Goal: Obtain resource: Download file/media

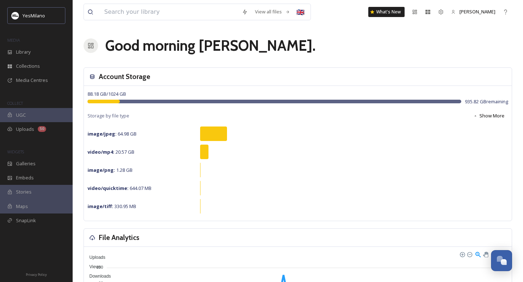
scroll to position [1072, 0]
click at [47, 54] on div "Library" at bounding box center [36, 52] width 73 height 14
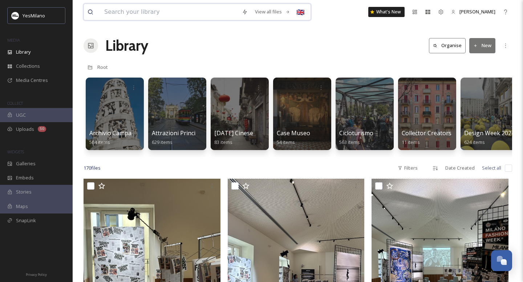
click at [212, 12] on input at bounding box center [170, 12] width 138 height 16
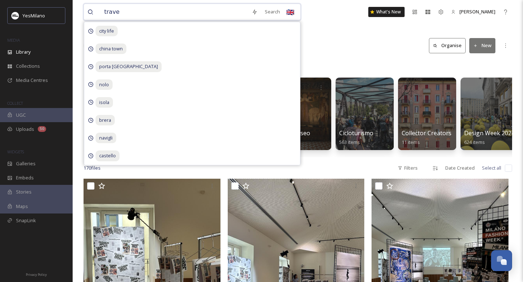
type input "travel"
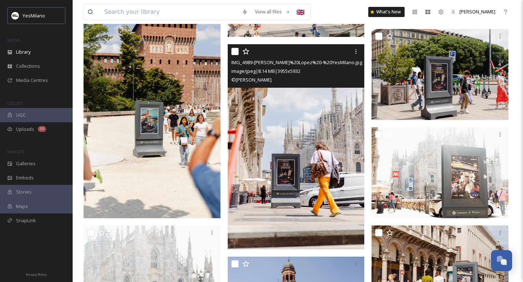
scroll to position [993, 0]
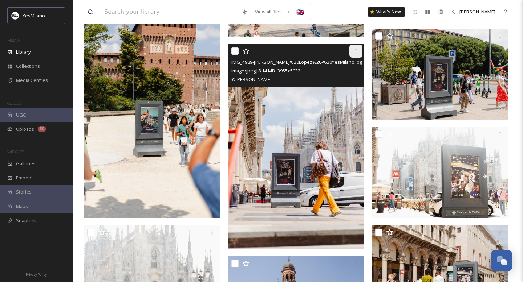
click at [358, 50] on icon at bounding box center [356, 51] width 6 height 6
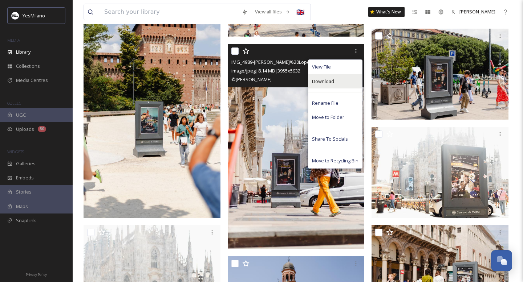
click at [336, 83] on div "Download" at bounding box center [335, 81] width 54 height 14
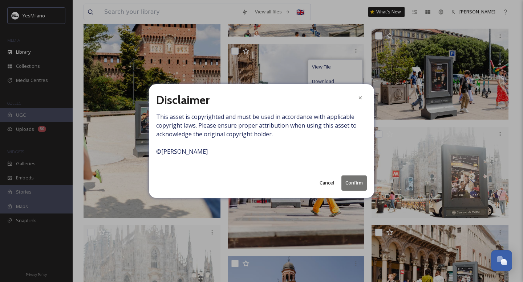
click at [351, 184] on button "Confirm" at bounding box center [353, 183] width 25 height 15
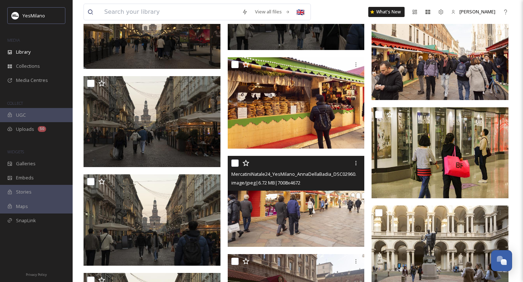
scroll to position [3962, 0]
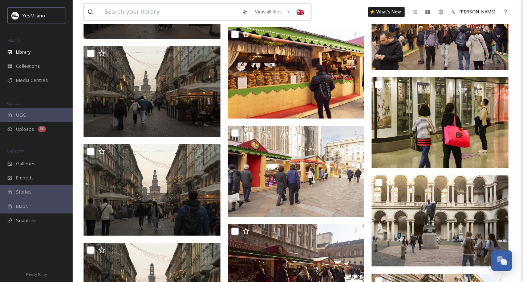
click at [172, 8] on input at bounding box center [170, 12] width 138 height 16
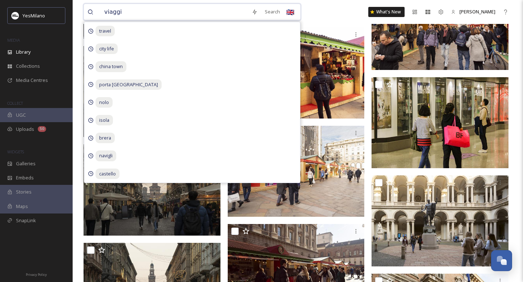
type input "viaggio"
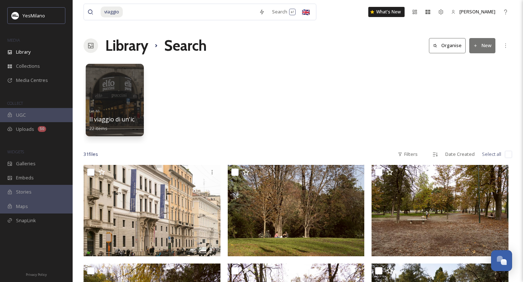
click at [223, 9] on input at bounding box center [189, 12] width 132 height 16
type input "v"
type input "work"
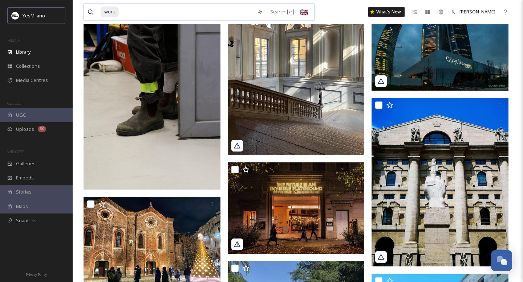
scroll to position [102, 0]
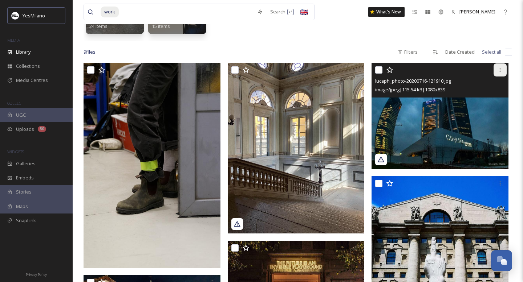
click at [497, 69] on icon at bounding box center [500, 70] width 6 height 6
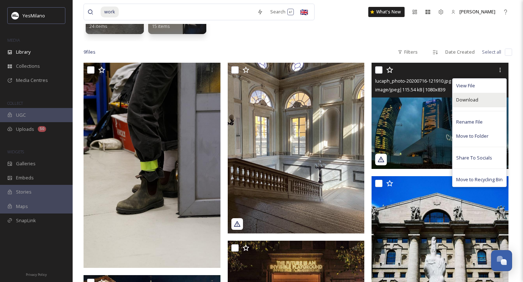
click at [472, 105] on div "Download" at bounding box center [479, 100] width 54 height 14
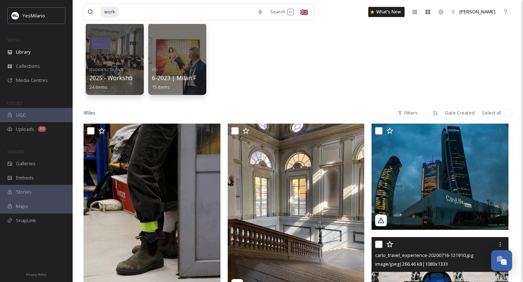
scroll to position [27, 0]
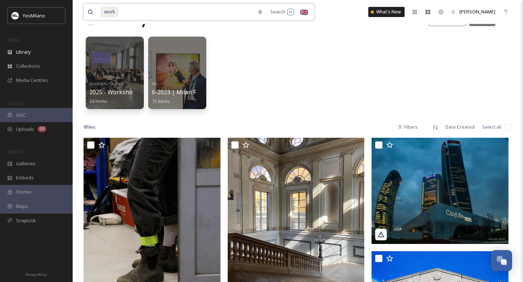
click at [196, 4] on input at bounding box center [186, 12] width 134 height 16
type input "w"
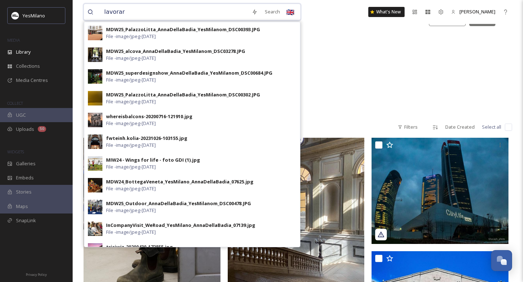
type input "lavorare"
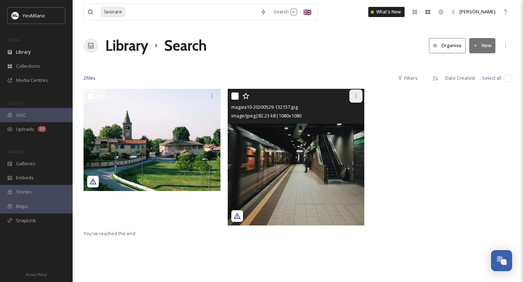
click at [356, 93] on icon at bounding box center [356, 96] width 6 height 6
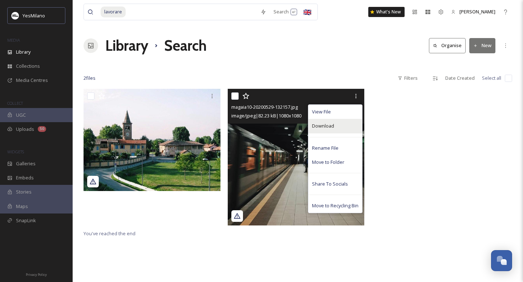
click at [342, 130] on div "Download" at bounding box center [335, 126] width 54 height 14
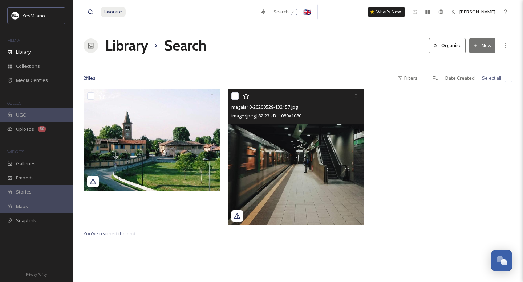
click at [238, 216] on icon at bounding box center [237, 215] width 7 height 5
click at [238, 217] on icon at bounding box center [237, 215] width 7 height 5
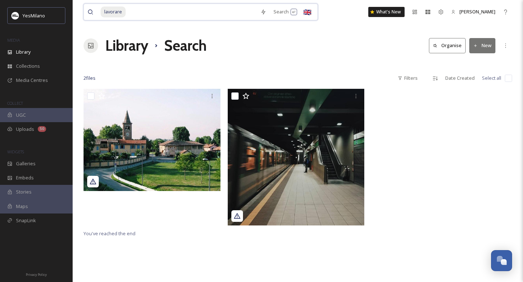
click at [217, 15] on input at bounding box center [191, 12] width 130 height 16
type input "l"
type input "viaggiare"
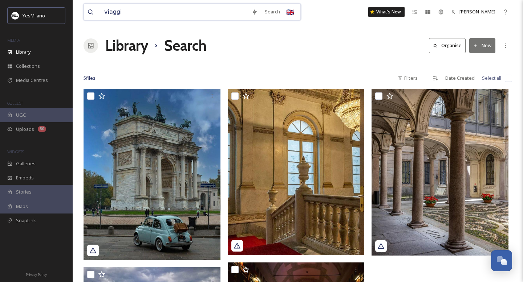
type input "viaggio"
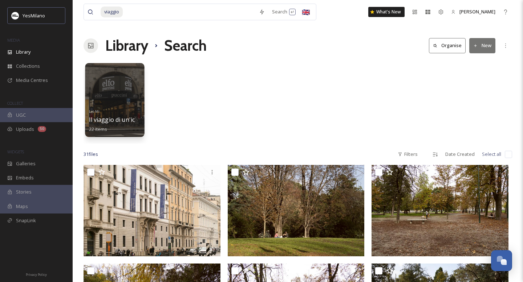
click at [131, 92] on div at bounding box center [114, 100] width 59 height 74
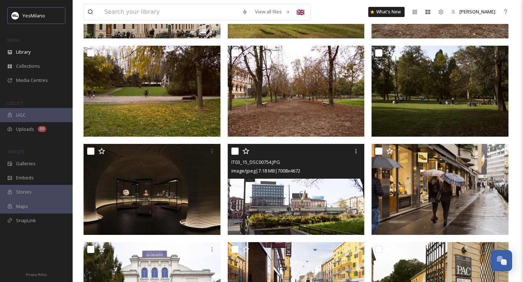
scroll to position [129, 0]
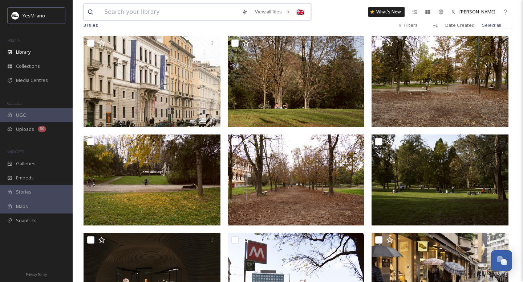
click at [191, 13] on input at bounding box center [170, 12] width 138 height 16
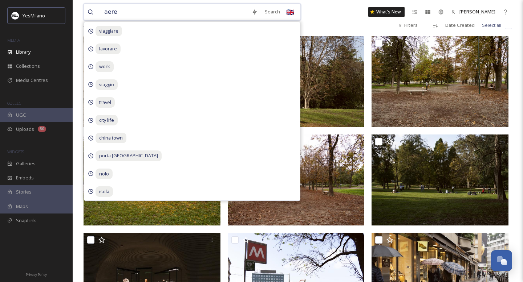
type input "aereo"
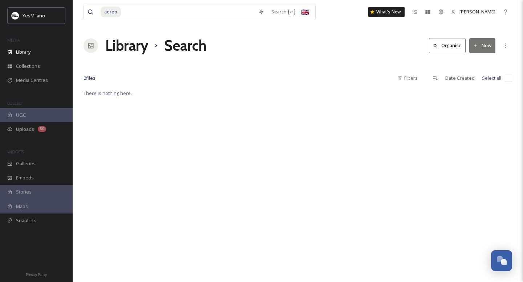
click at [350, 51] on div "Library Search Organise New" at bounding box center [297, 46] width 428 height 22
click at [234, 12] on input at bounding box center [188, 12] width 133 height 16
type input "a"
type input "g"
type input "flight"
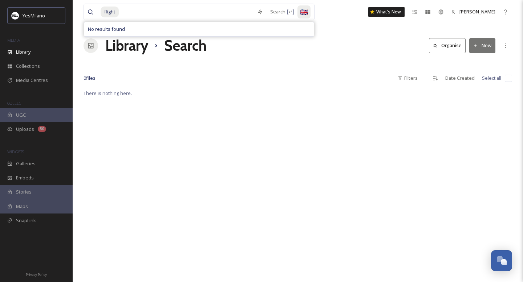
click at [304, 14] on div "🇬🇧" at bounding box center [303, 11] width 13 height 13
click at [300, 29] on span "🇮🇹" at bounding box center [302, 28] width 7 height 9
click at [196, 11] on input at bounding box center [186, 12] width 134 height 16
type input "f"
type input "aereo"
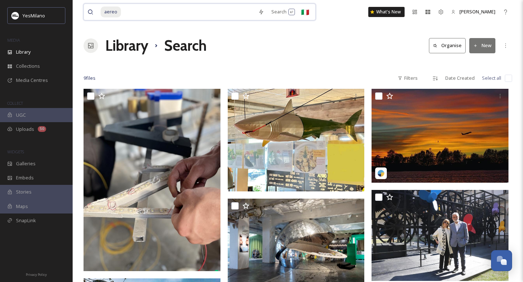
click at [214, 8] on input at bounding box center [188, 12] width 133 height 16
click at [202, 16] on input at bounding box center [188, 12] width 133 height 16
type input "a"
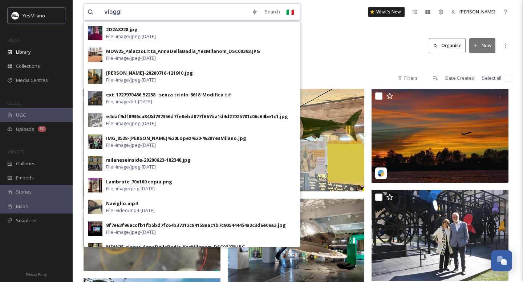
type input "viaggio"
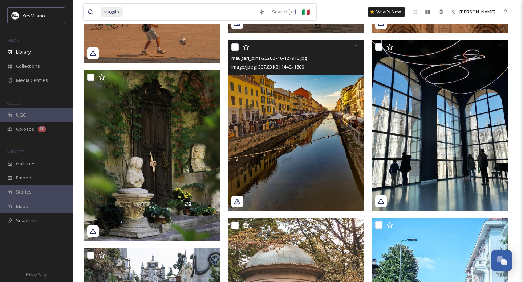
scroll to position [1339, 0]
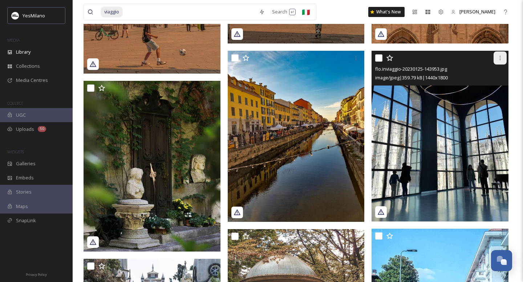
click at [502, 58] on icon at bounding box center [500, 58] width 6 height 6
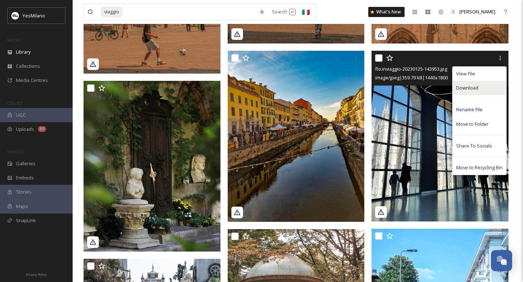
click at [482, 91] on div "Download" at bounding box center [479, 88] width 54 height 14
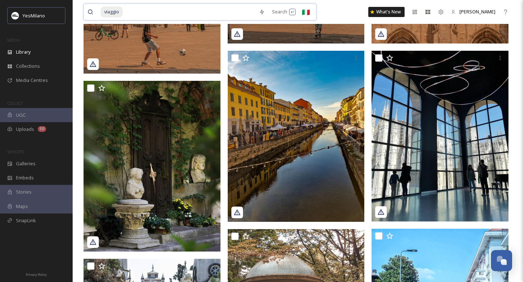
click at [190, 13] on input at bounding box center [189, 12] width 132 height 16
type input "viaggifoliage"
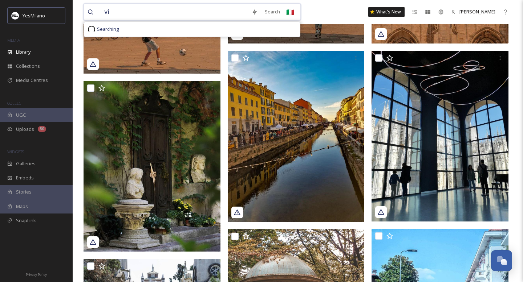
type input "v"
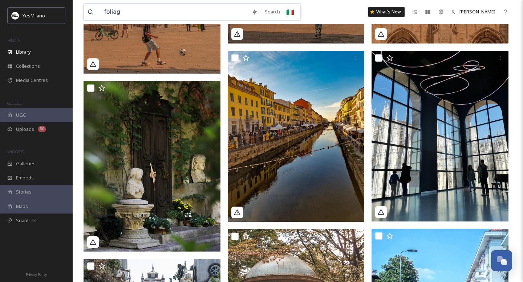
type input "foliage"
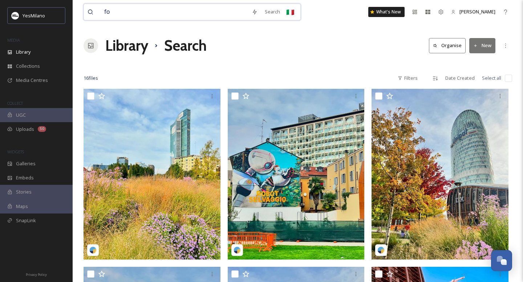
type input "f"
type input "autunno"
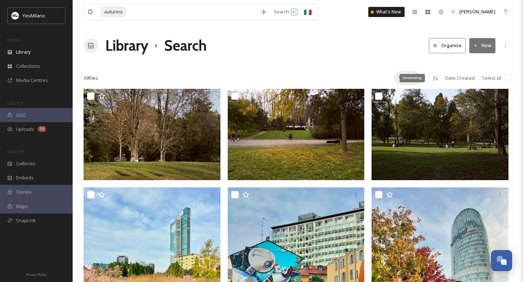
click at [399, 79] on icon at bounding box center [399, 78] width 5 height 5
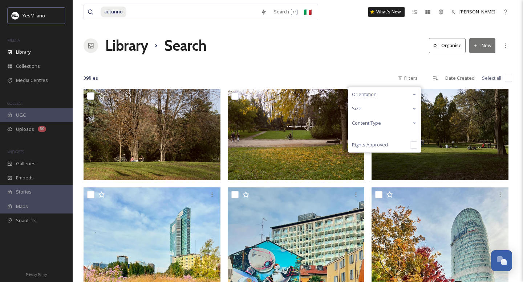
click at [401, 126] on div "Content Type" at bounding box center [384, 123] width 73 height 14
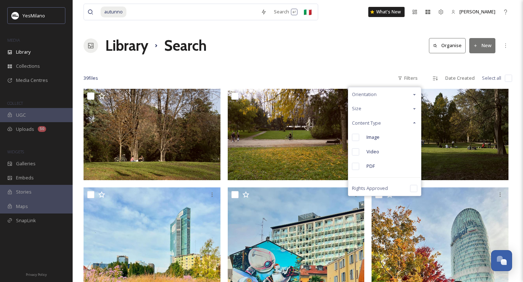
click at [404, 97] on div "Orientation" at bounding box center [384, 94] width 73 height 14
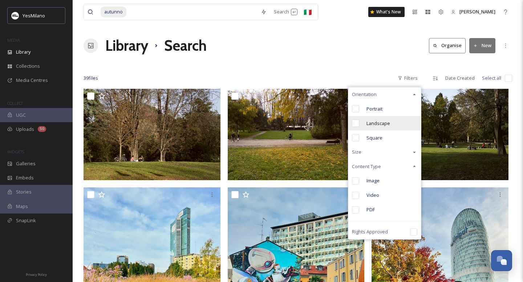
click at [380, 123] on span "Landscape" at bounding box center [378, 123] width 24 height 7
